Goal: Task Accomplishment & Management: Use online tool/utility

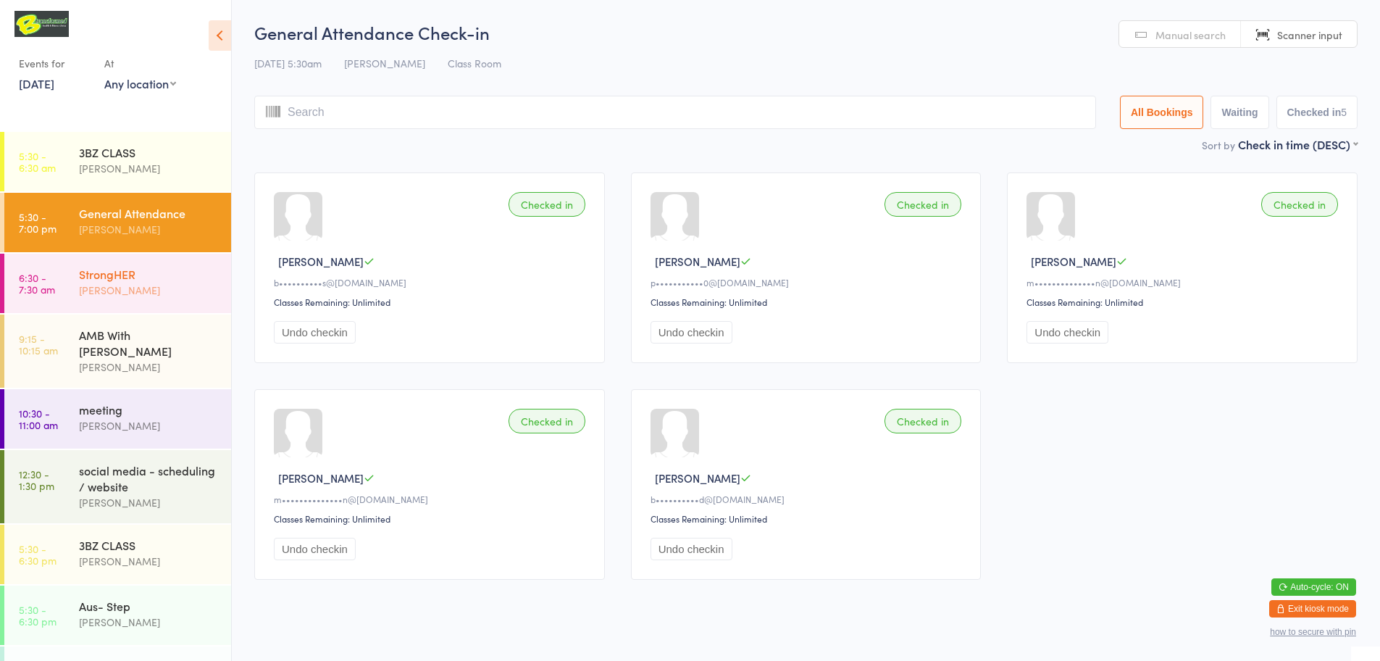
click at [183, 288] on div "[PERSON_NAME]" at bounding box center [149, 290] width 140 height 17
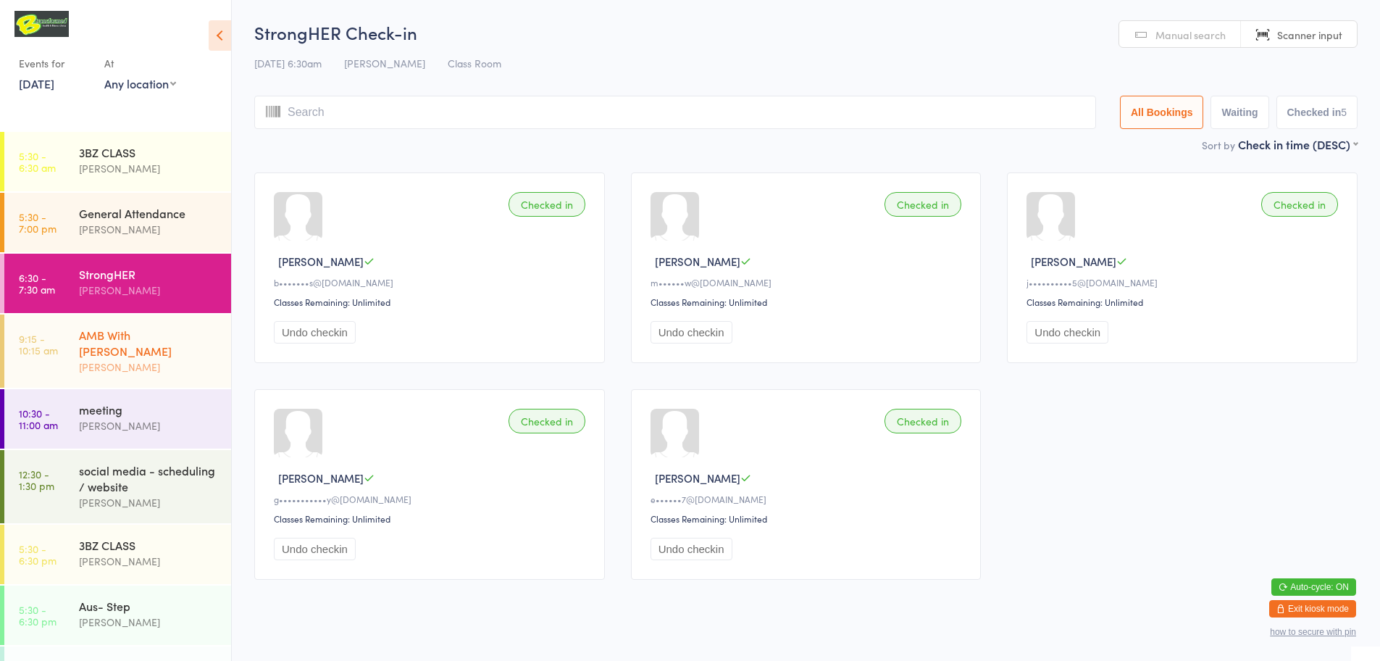
click at [189, 359] on div "[PERSON_NAME]" at bounding box center [149, 367] width 140 height 17
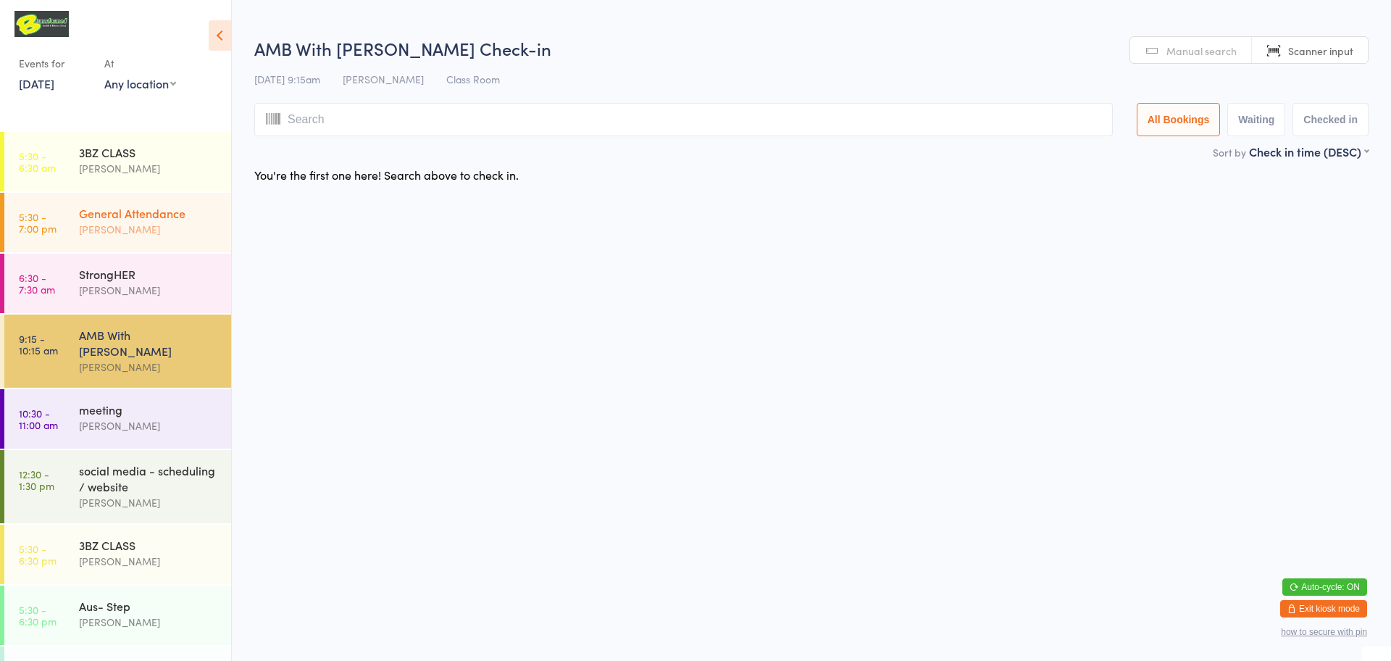
click at [185, 230] on div "[PERSON_NAME]" at bounding box center [149, 229] width 140 height 17
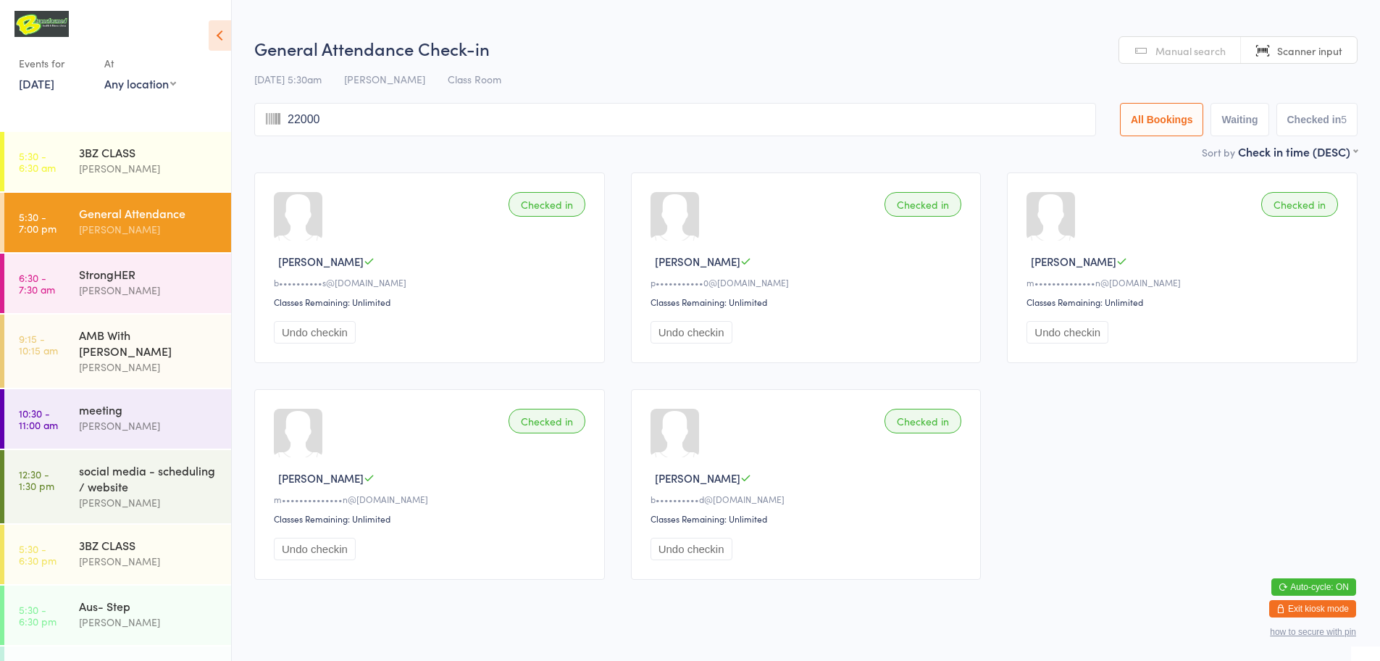
type input "220004"
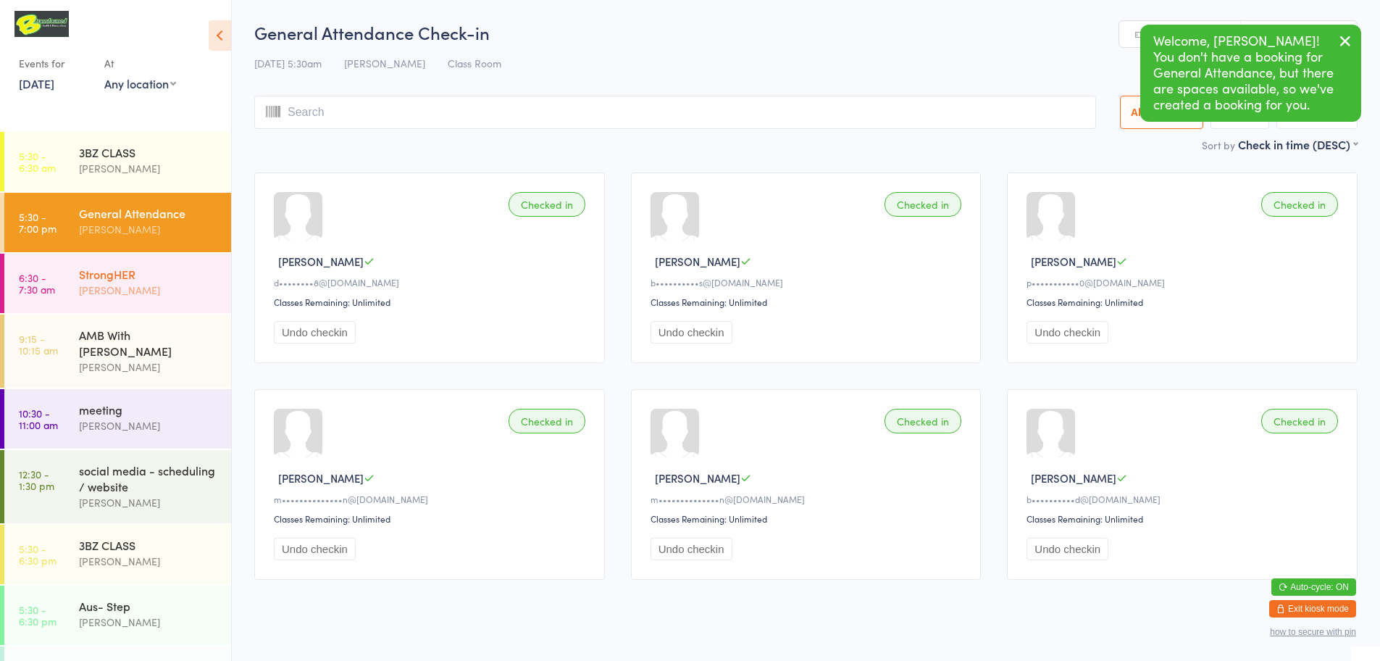
click at [189, 285] on div "[PERSON_NAME]" at bounding box center [149, 290] width 140 height 17
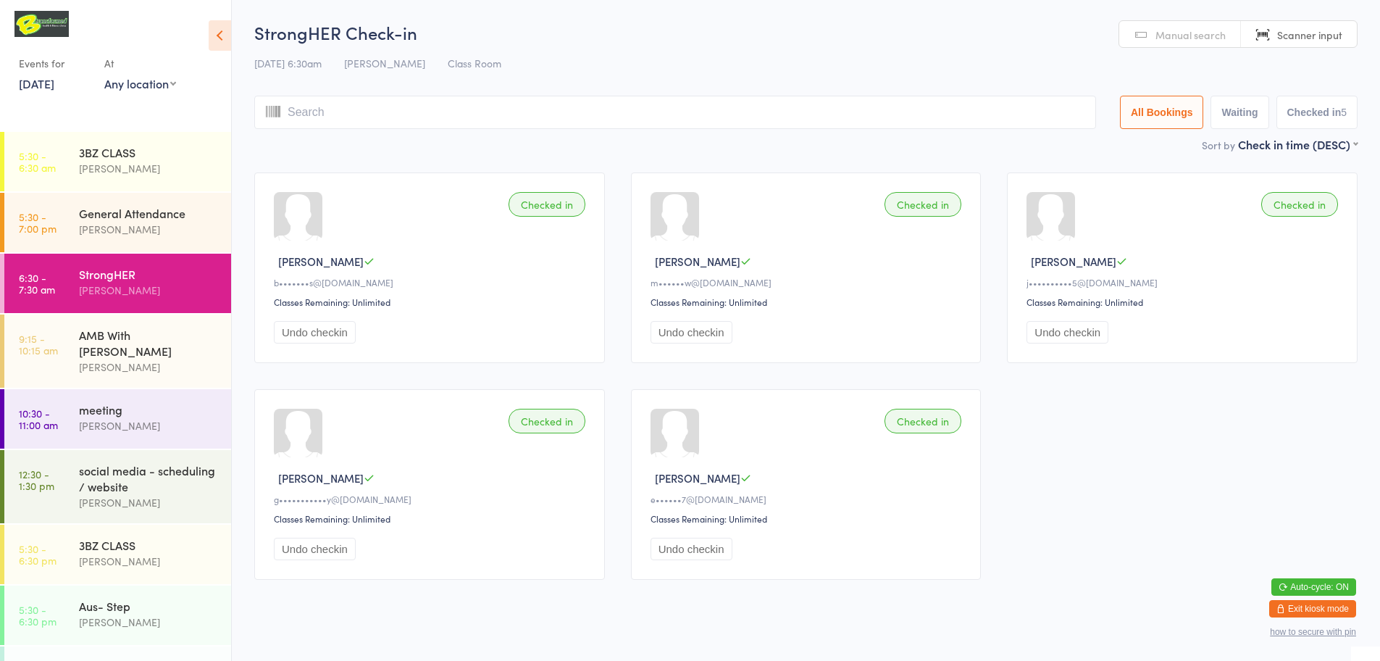
type input "s"
type input "a"
type input "n"
type input "dy"
click at [1342, 44] on icon "button" at bounding box center [1345, 41] width 17 height 18
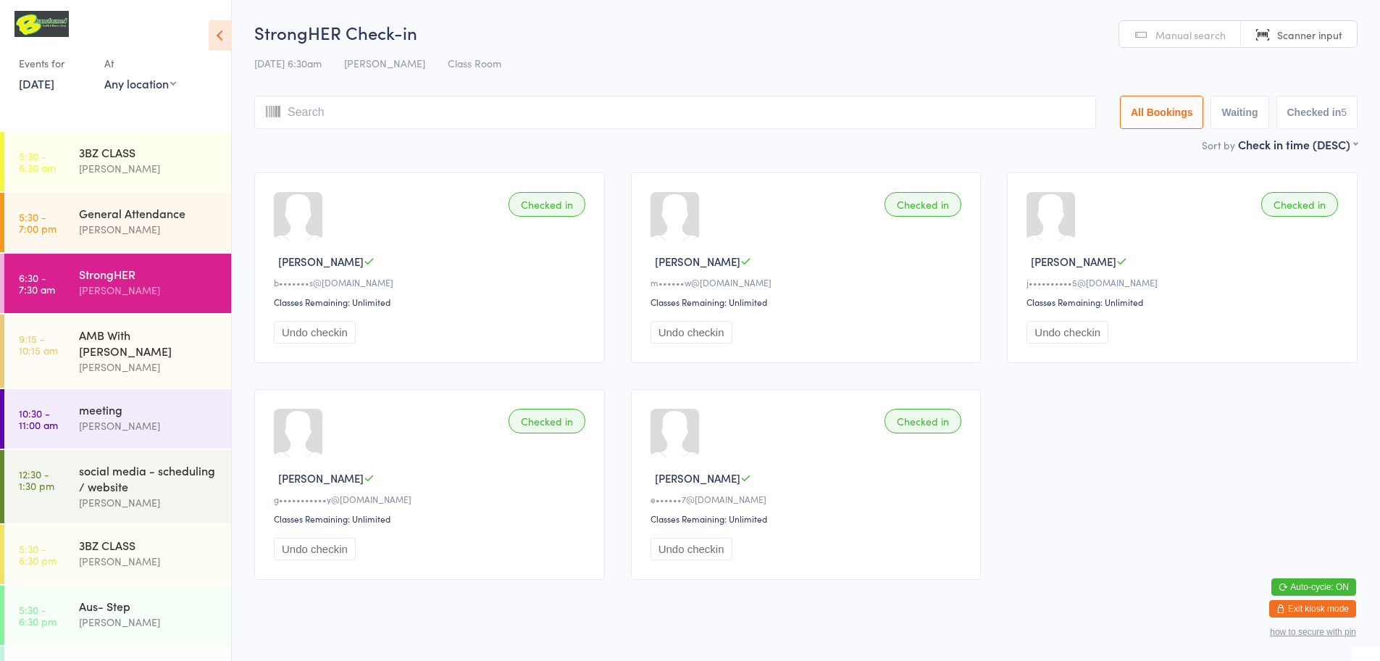
click at [1182, 39] on span "Manual search" at bounding box center [1191, 35] width 70 height 14
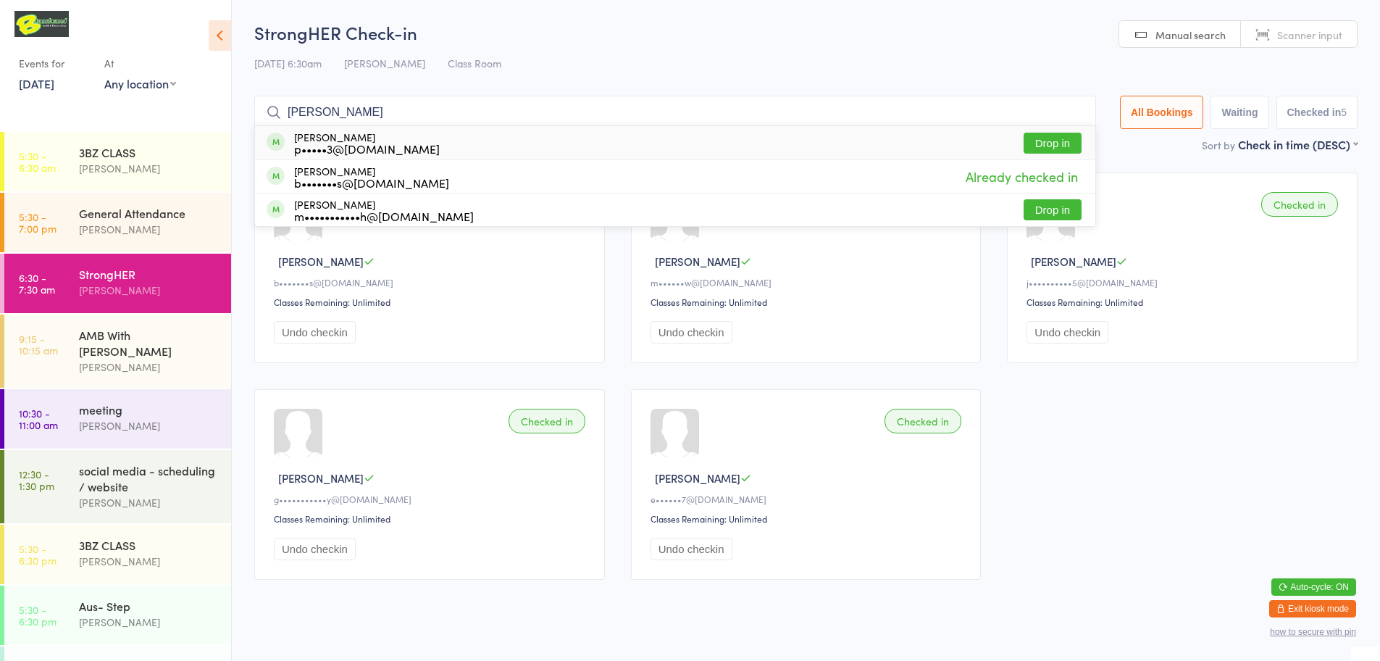
type input "[PERSON_NAME]"
click at [1038, 143] on button "Drop in" at bounding box center [1053, 143] width 58 height 21
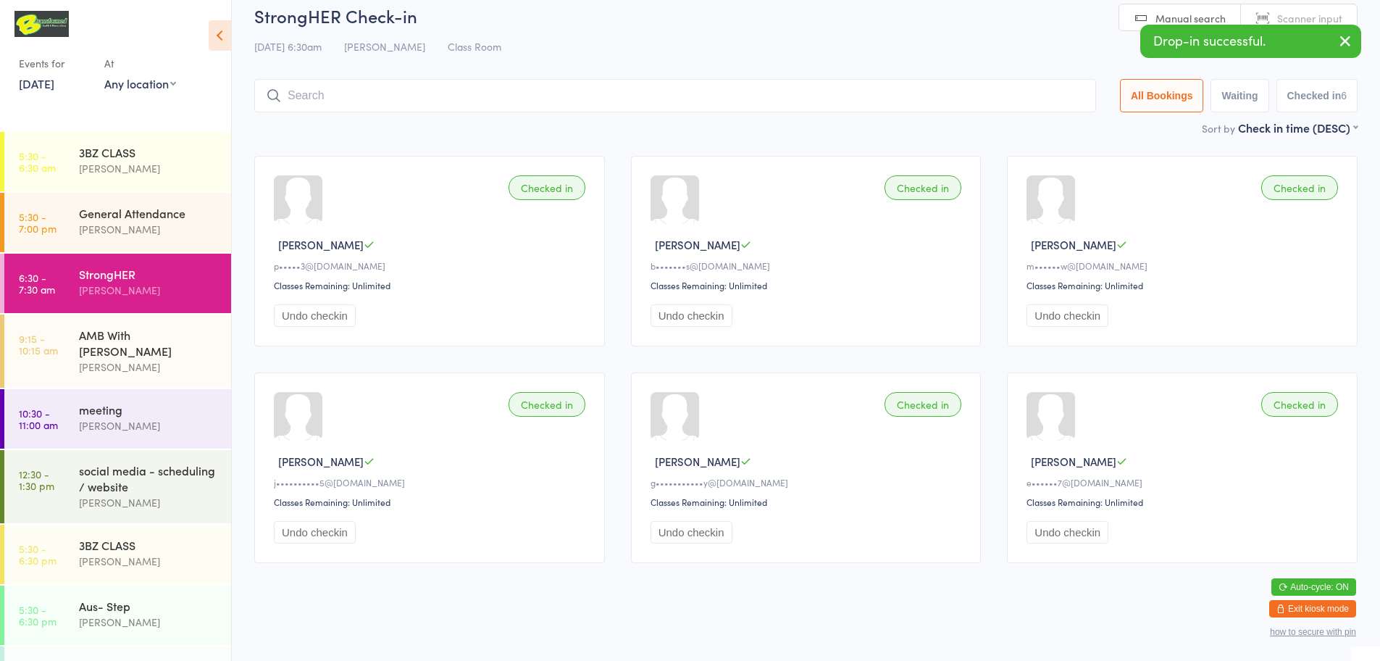
scroll to position [20, 0]
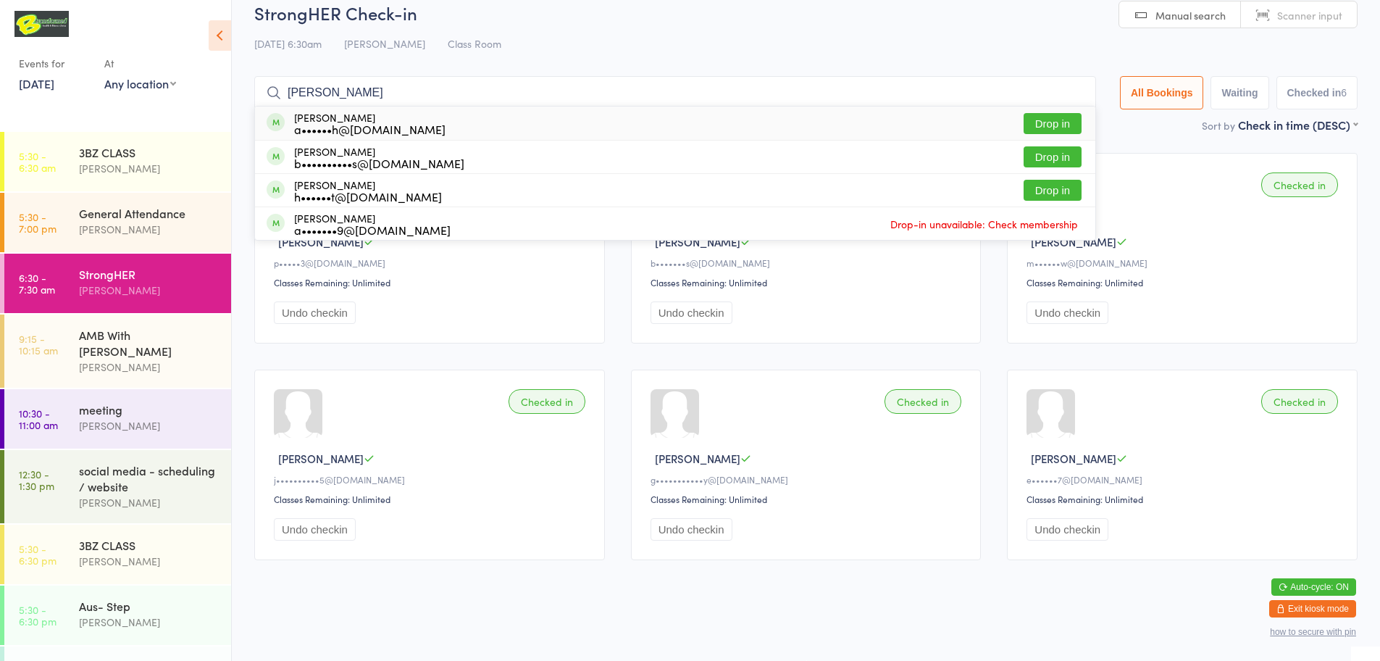
type input "[PERSON_NAME]"
click at [1055, 122] on button "Drop in" at bounding box center [1053, 123] width 58 height 21
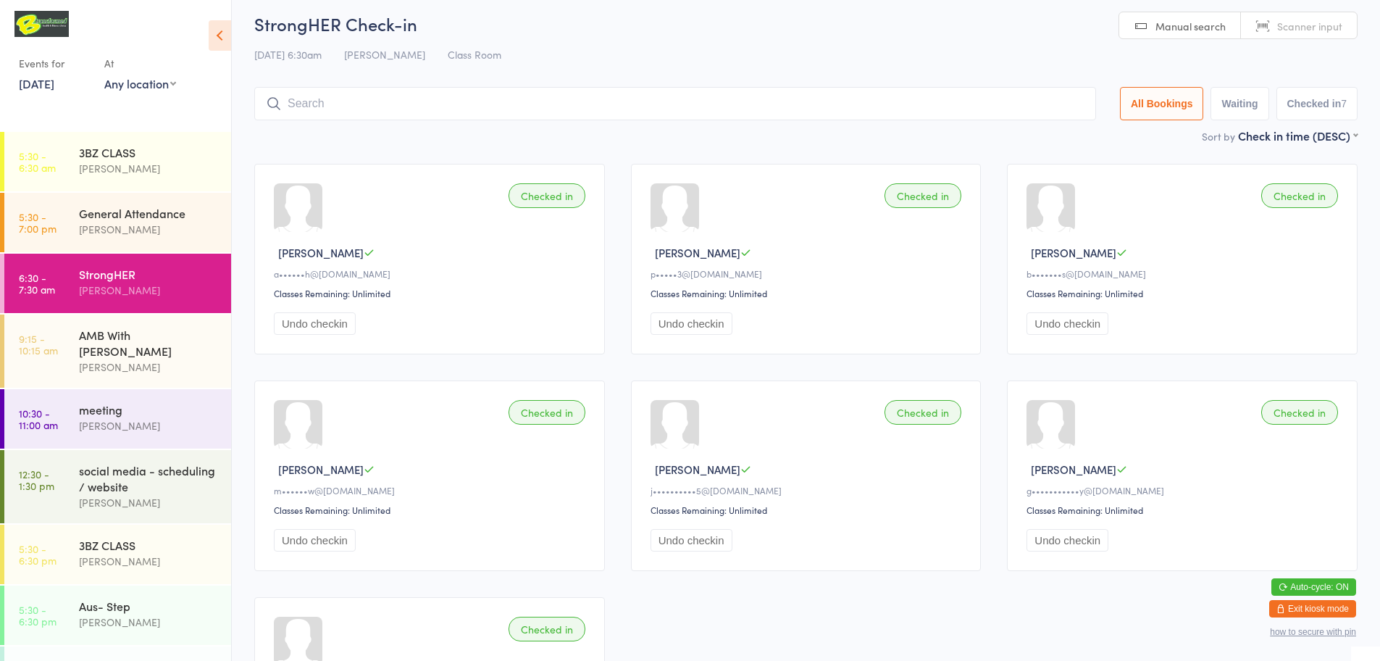
scroll to position [0, 0]
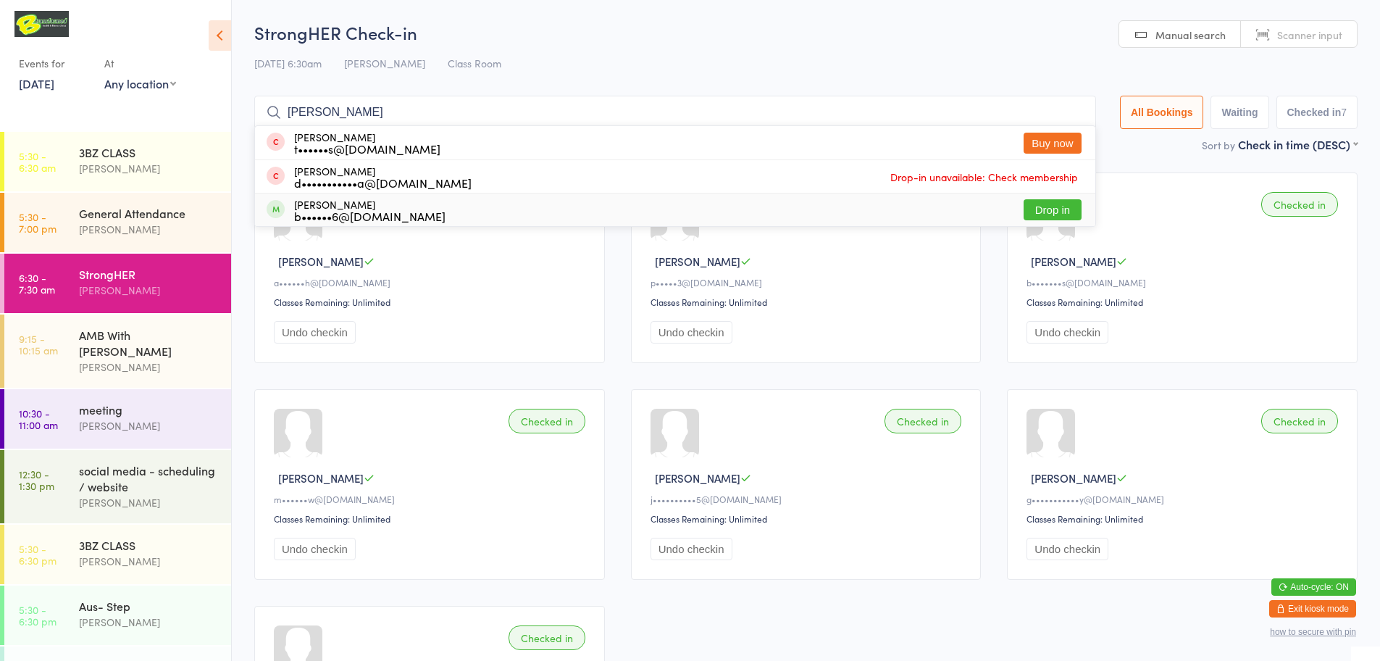
type input "[PERSON_NAME]"
click at [1047, 212] on button "Drop in" at bounding box center [1053, 209] width 58 height 21
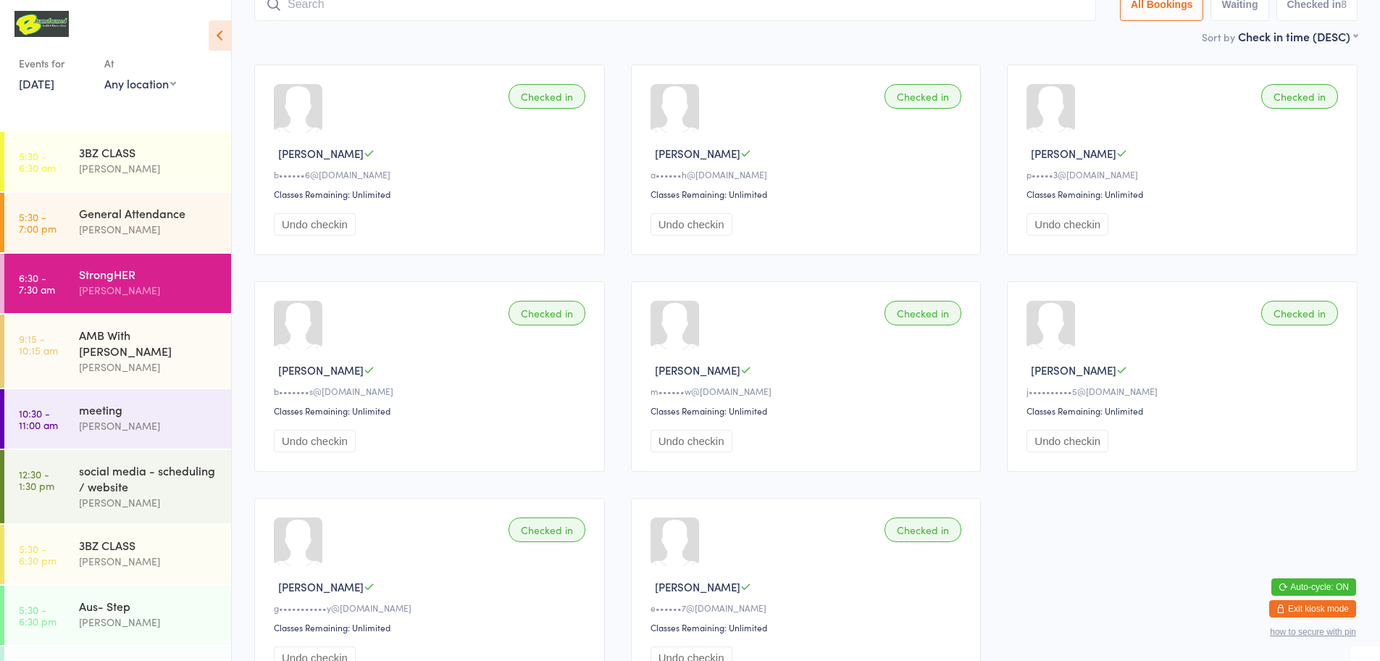
scroll to position [72, 0]
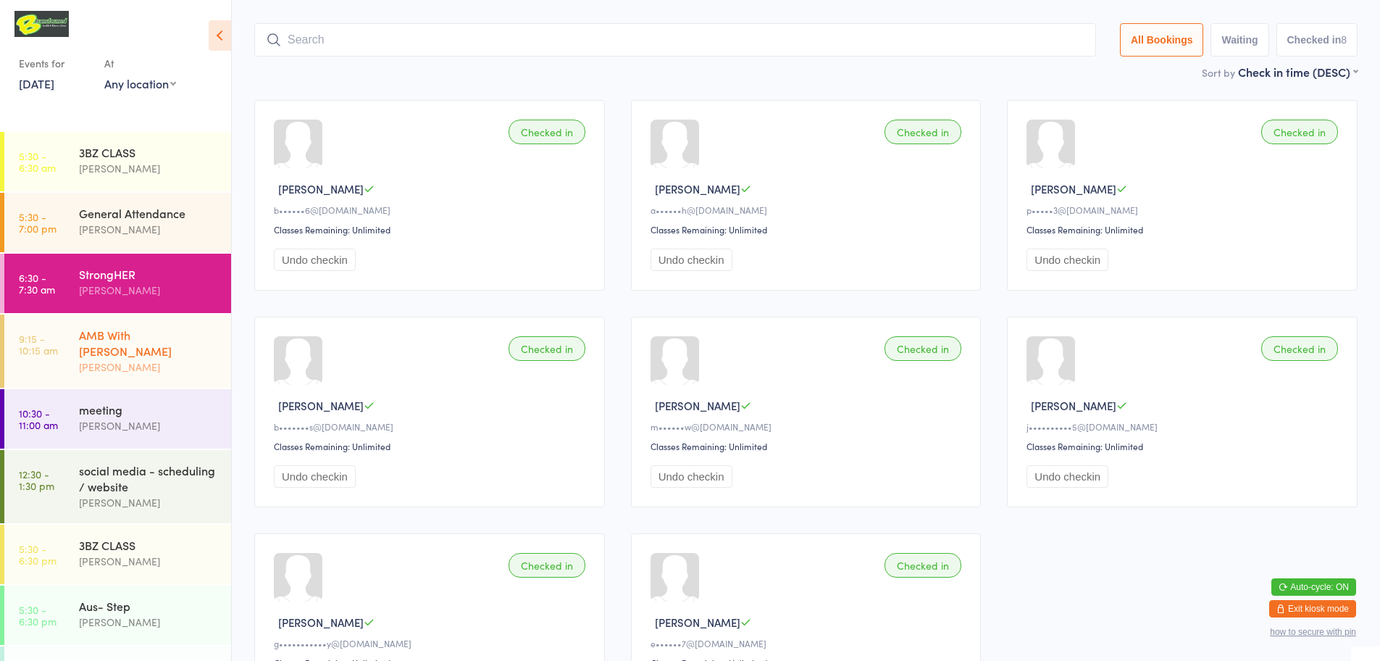
click at [164, 359] on div "[PERSON_NAME]" at bounding box center [149, 367] width 140 height 17
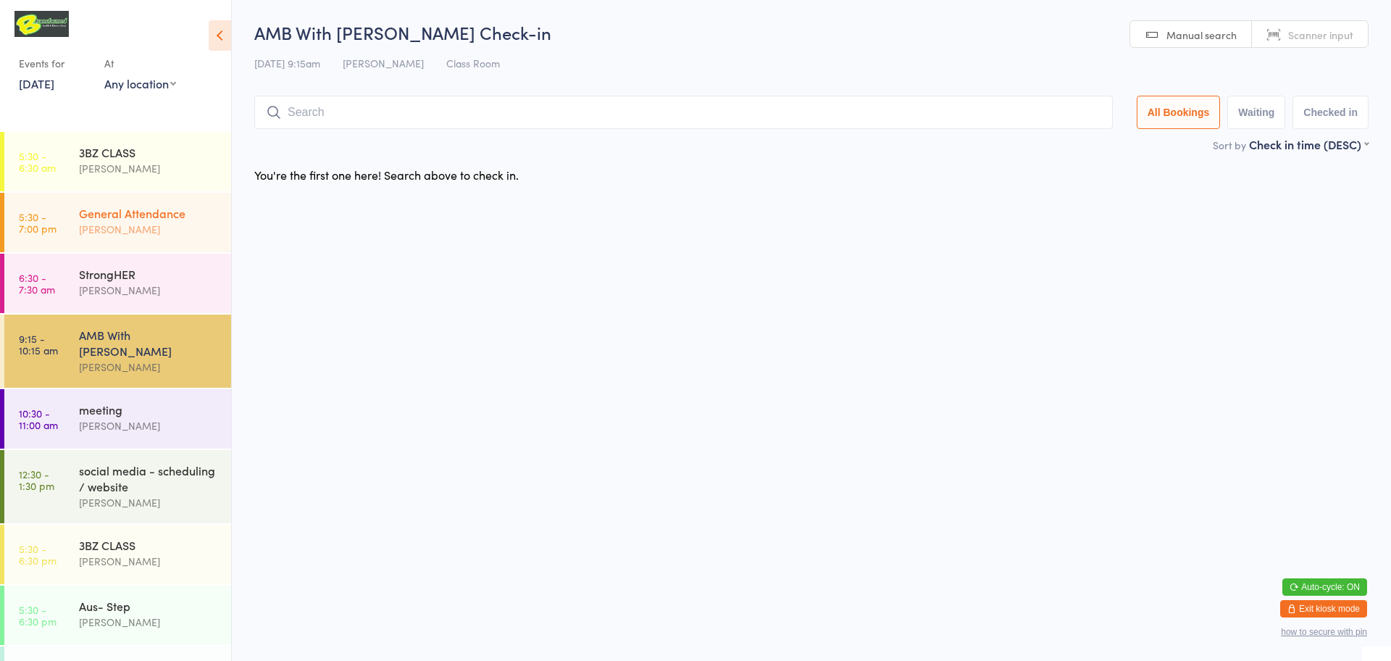
click at [133, 230] on div "[PERSON_NAME]" at bounding box center [149, 229] width 140 height 17
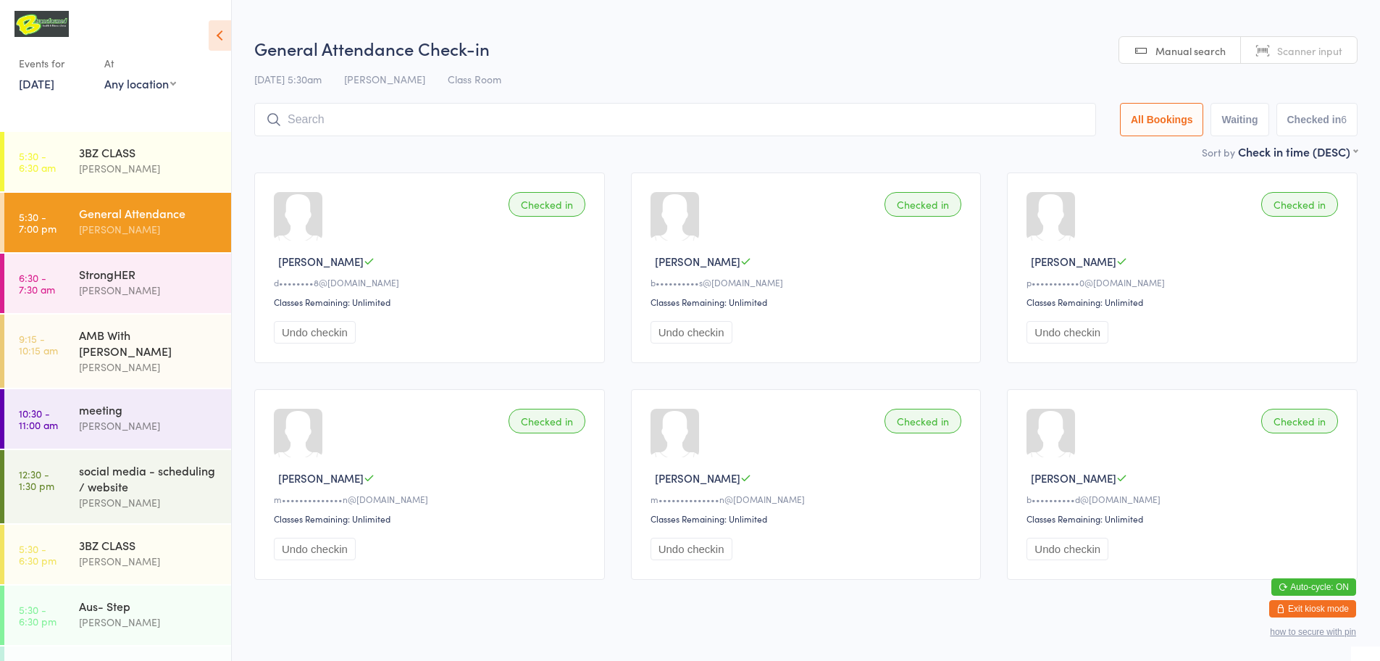
click at [1291, 53] on span "Scanner input" at bounding box center [1309, 50] width 65 height 14
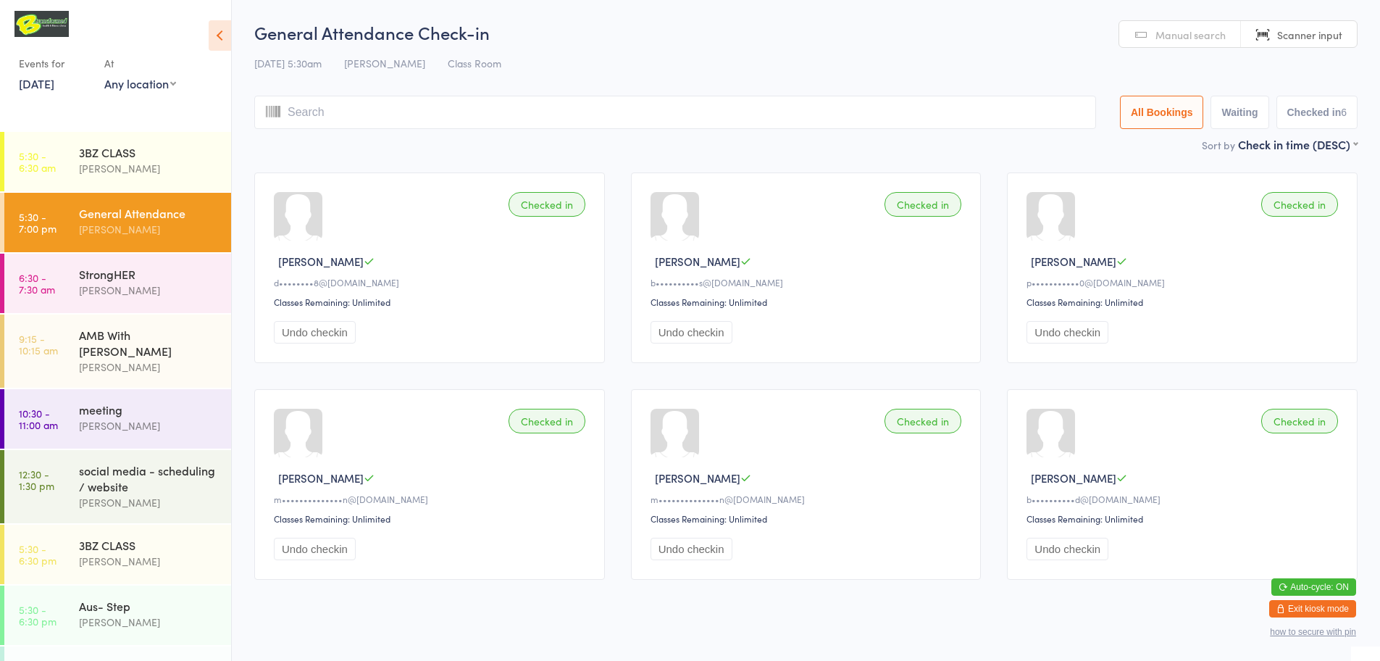
click at [805, 107] on input "search" at bounding box center [675, 112] width 842 height 33
